Goal: Information Seeking & Learning: Understand process/instructions

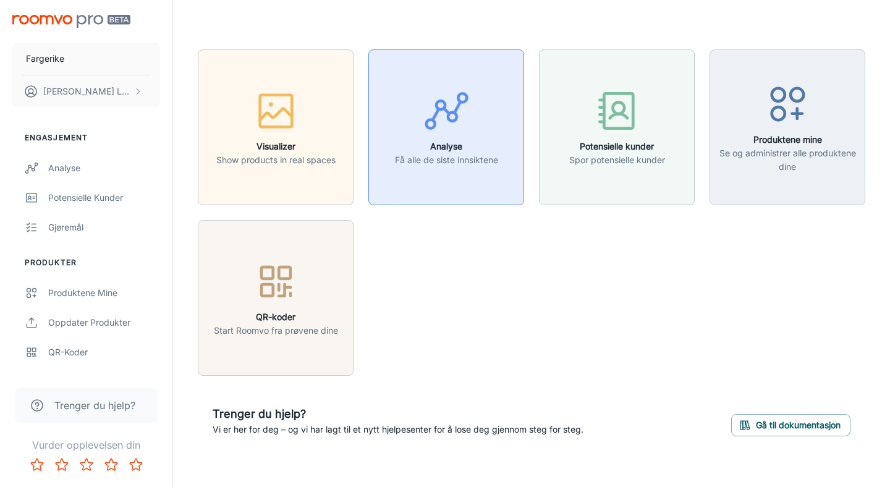
click at [455, 143] on h6 "Analyse" at bounding box center [446, 147] width 103 height 14
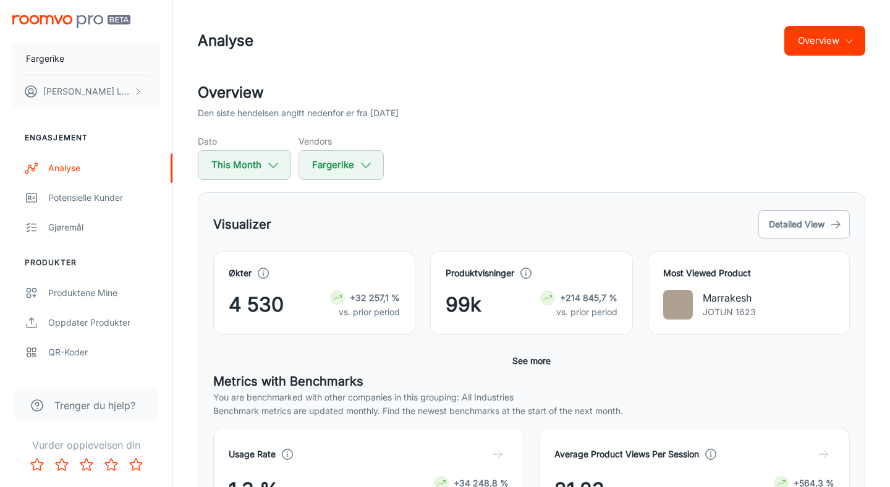
click at [523, 357] on button "See more" at bounding box center [531, 361] width 48 height 22
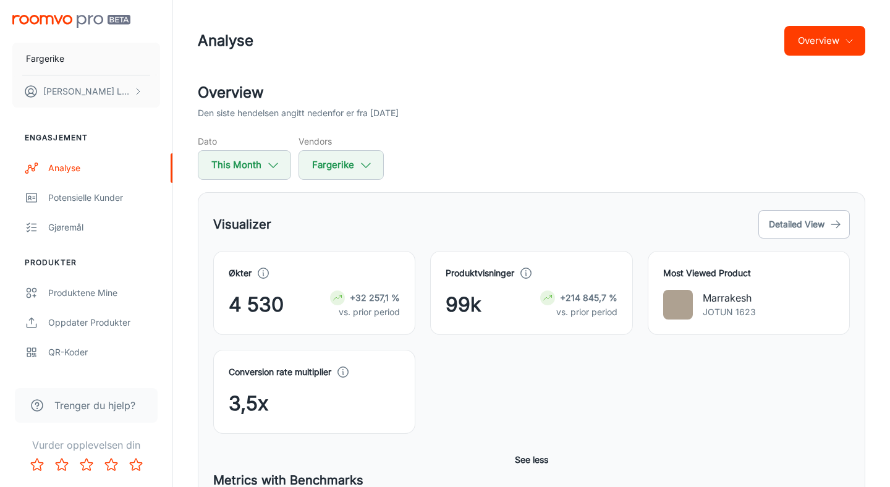
click at [525, 357] on div "Conversion rate multiplier 3,5x" at bounding box center [523, 384] width 651 height 99
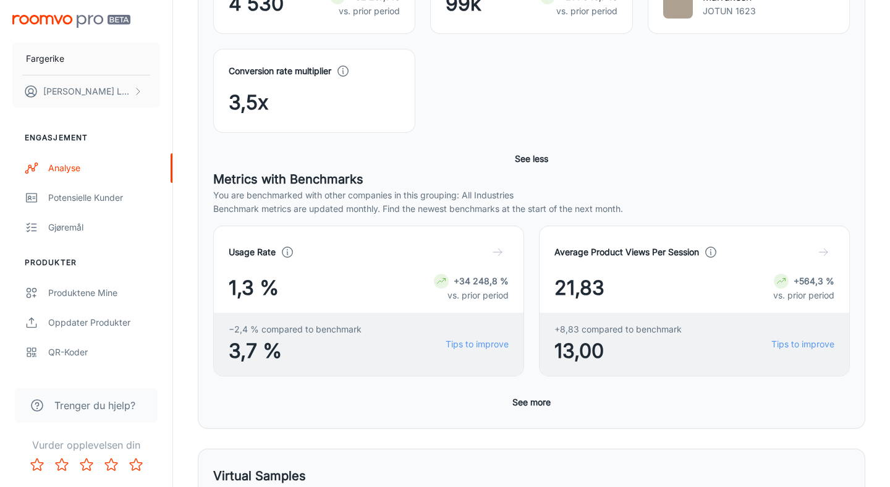
scroll to position [391, 0]
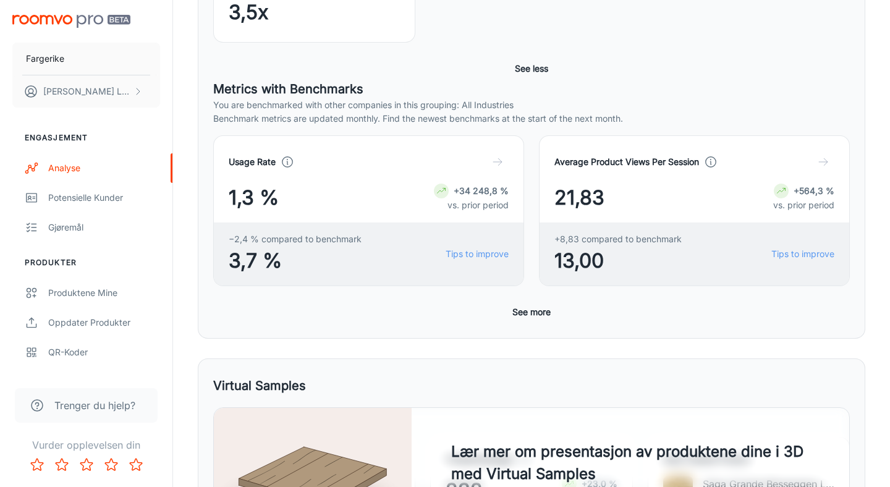
click at [531, 312] on button "See more" at bounding box center [531, 312] width 48 height 22
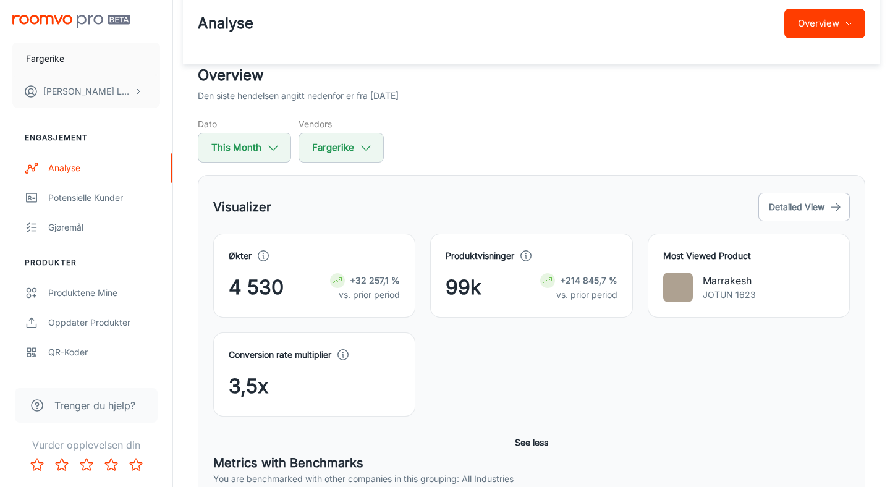
scroll to position [0, 0]
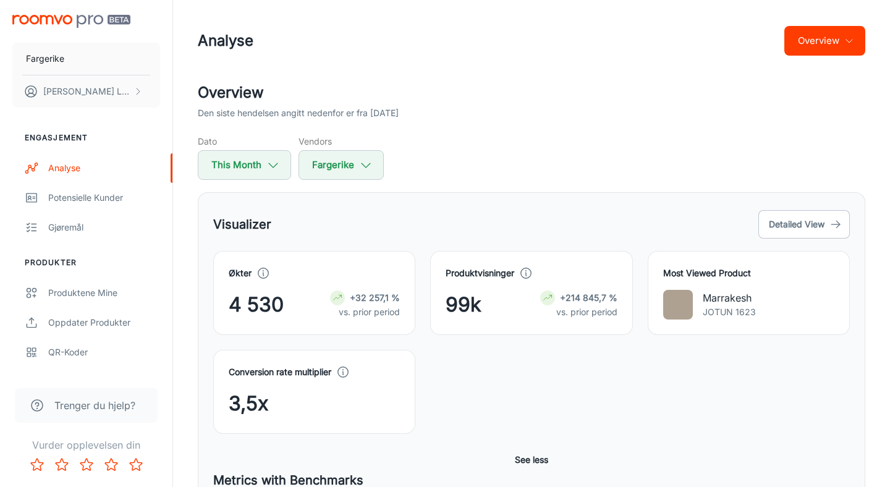
click at [308, 286] on div "Økter 4 530 +32 257,1 % vs. prior period" at bounding box center [314, 292] width 171 height 53
click at [837, 218] on icon "button" at bounding box center [835, 224] width 12 height 12
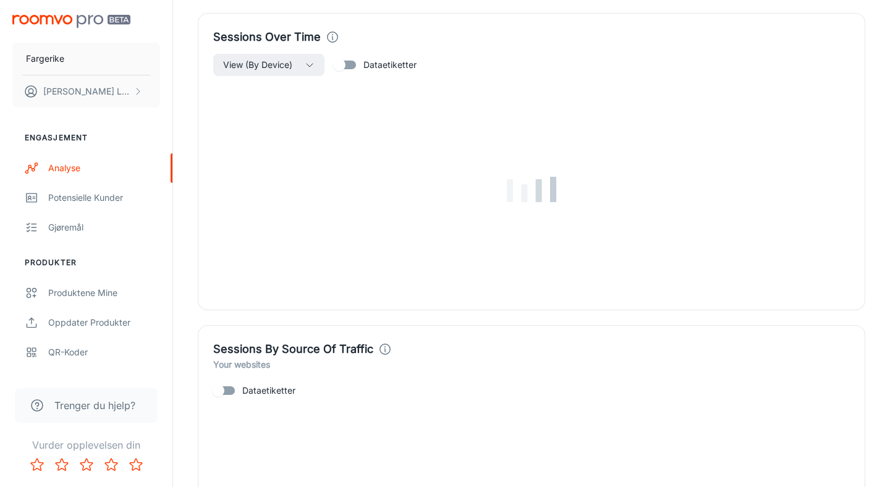
scroll to position [1091, 0]
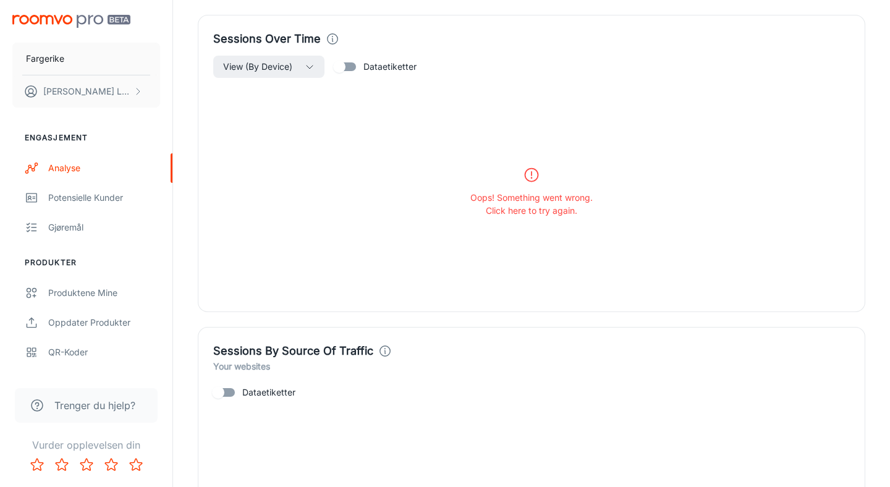
click at [557, 200] on p "Oops! Something went wrong." at bounding box center [531, 197] width 122 height 13
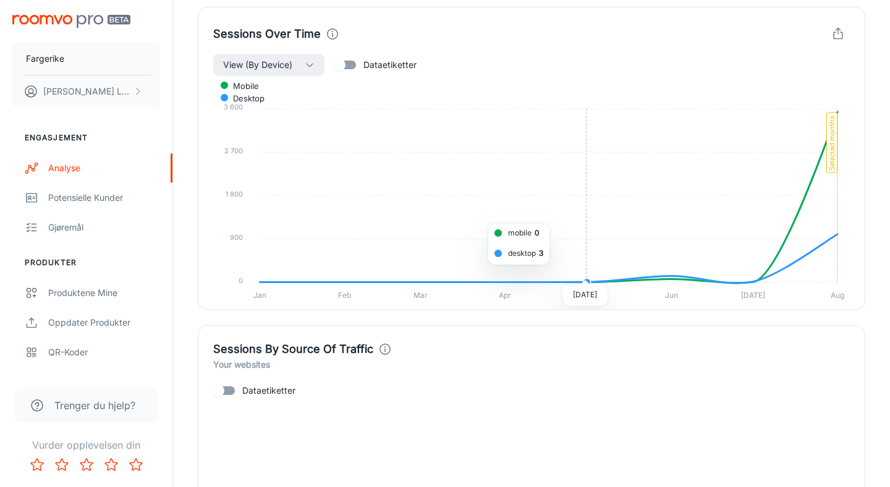
scroll to position [1107, 0]
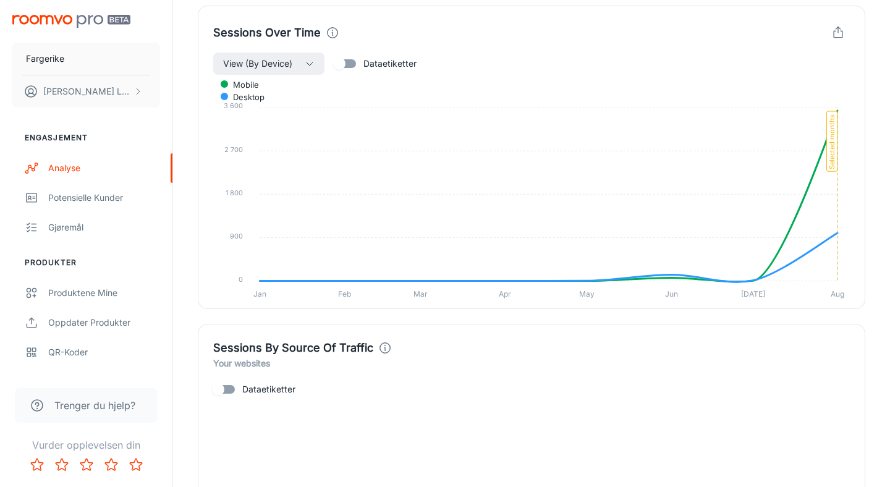
click at [99, 410] on span "Trenger du hjelp?" at bounding box center [94, 405] width 81 height 15
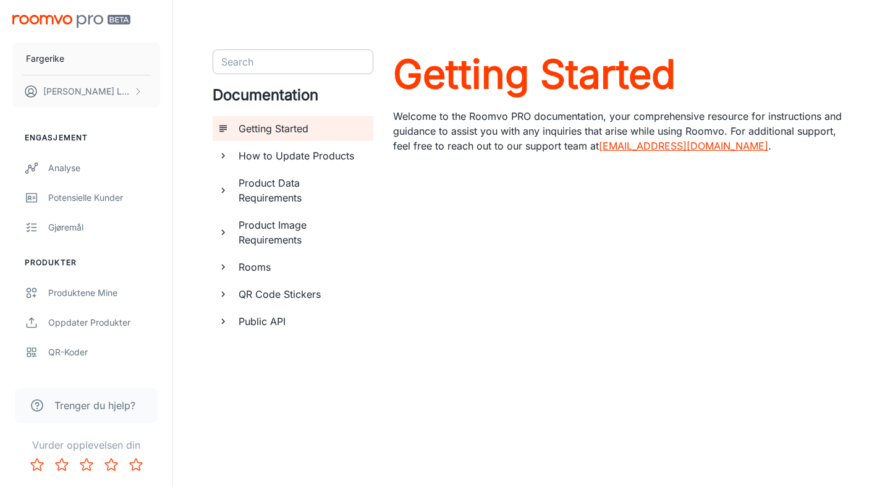
click at [264, 66] on input "Search" at bounding box center [282, 61] width 133 height 17
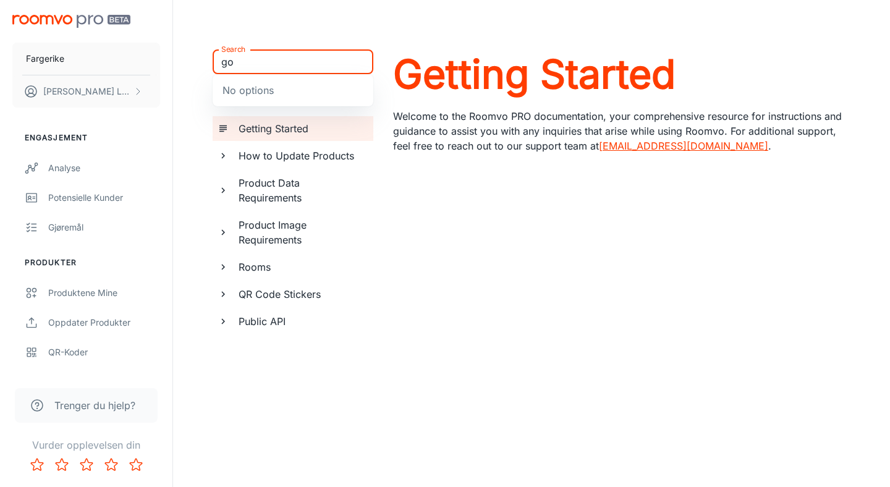
type input "g"
type input "a"
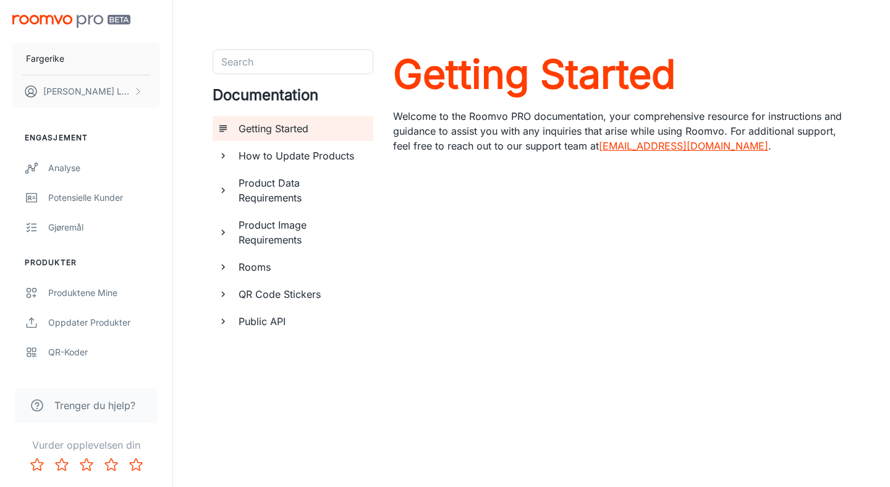
click at [249, 426] on div "Search Search Documentation Getting Started How to Update Products Product Data…" at bounding box center [531, 232] width 717 height 465
click at [226, 268] on icon "documentation page list" at bounding box center [223, 266] width 11 height 11
click at [222, 320] on icon "documentation page list" at bounding box center [223, 323] width 11 height 11
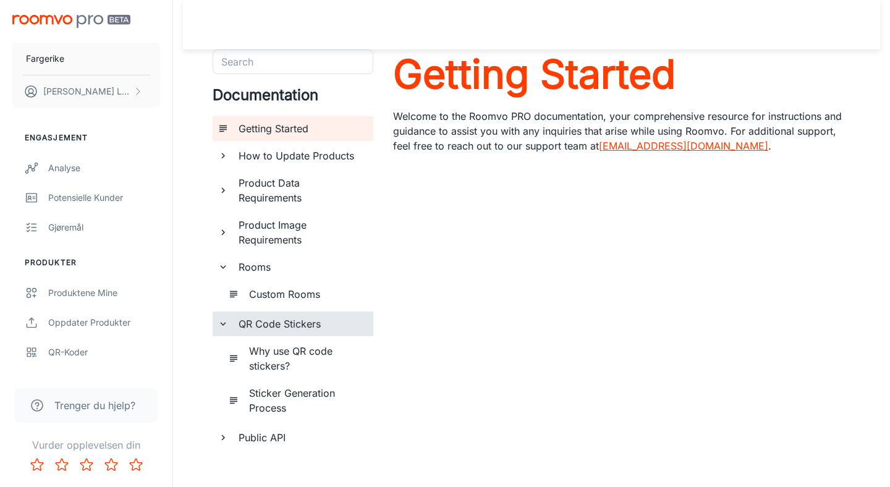
scroll to position [15, 0]
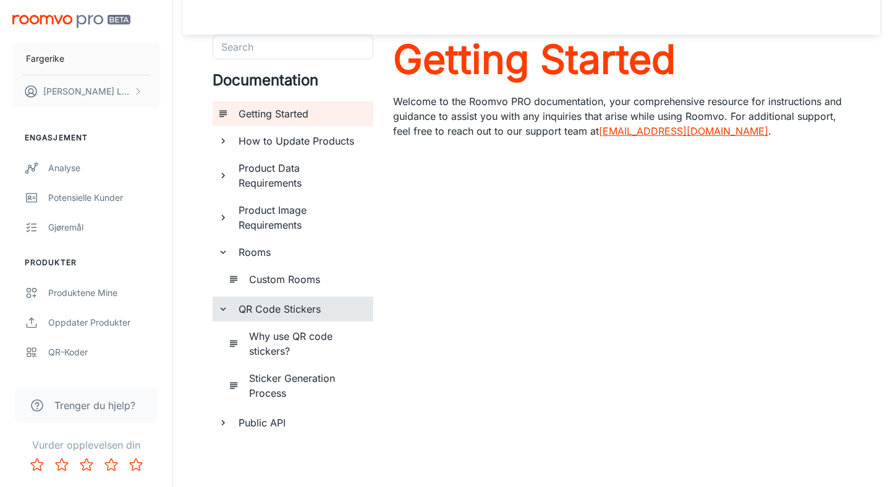
click at [228, 427] on icon "documentation page list" at bounding box center [223, 422] width 11 height 11
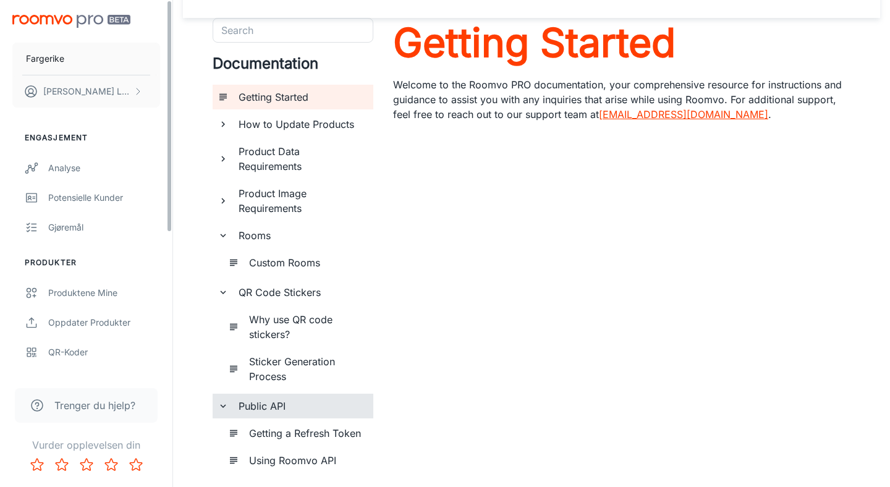
scroll to position [0, 0]
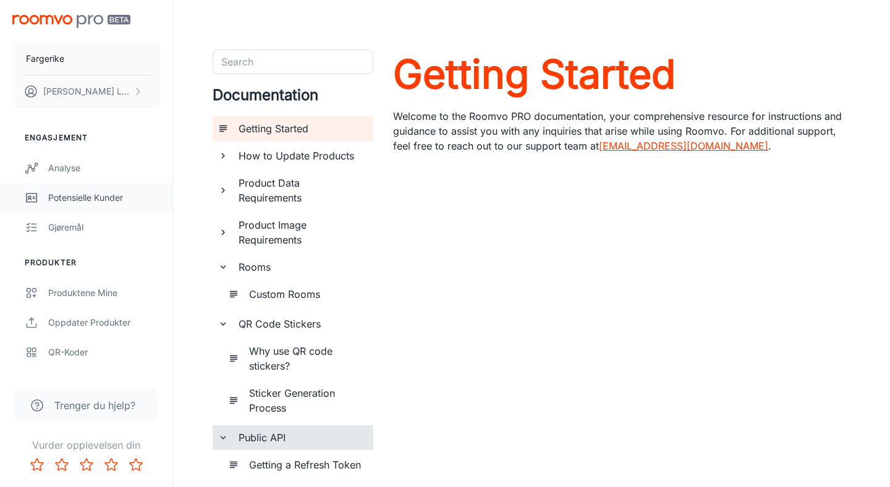
click at [87, 210] on link "Potensielle kunder" at bounding box center [86, 198] width 172 height 30
